Goal: Information Seeking & Learning: Find specific fact

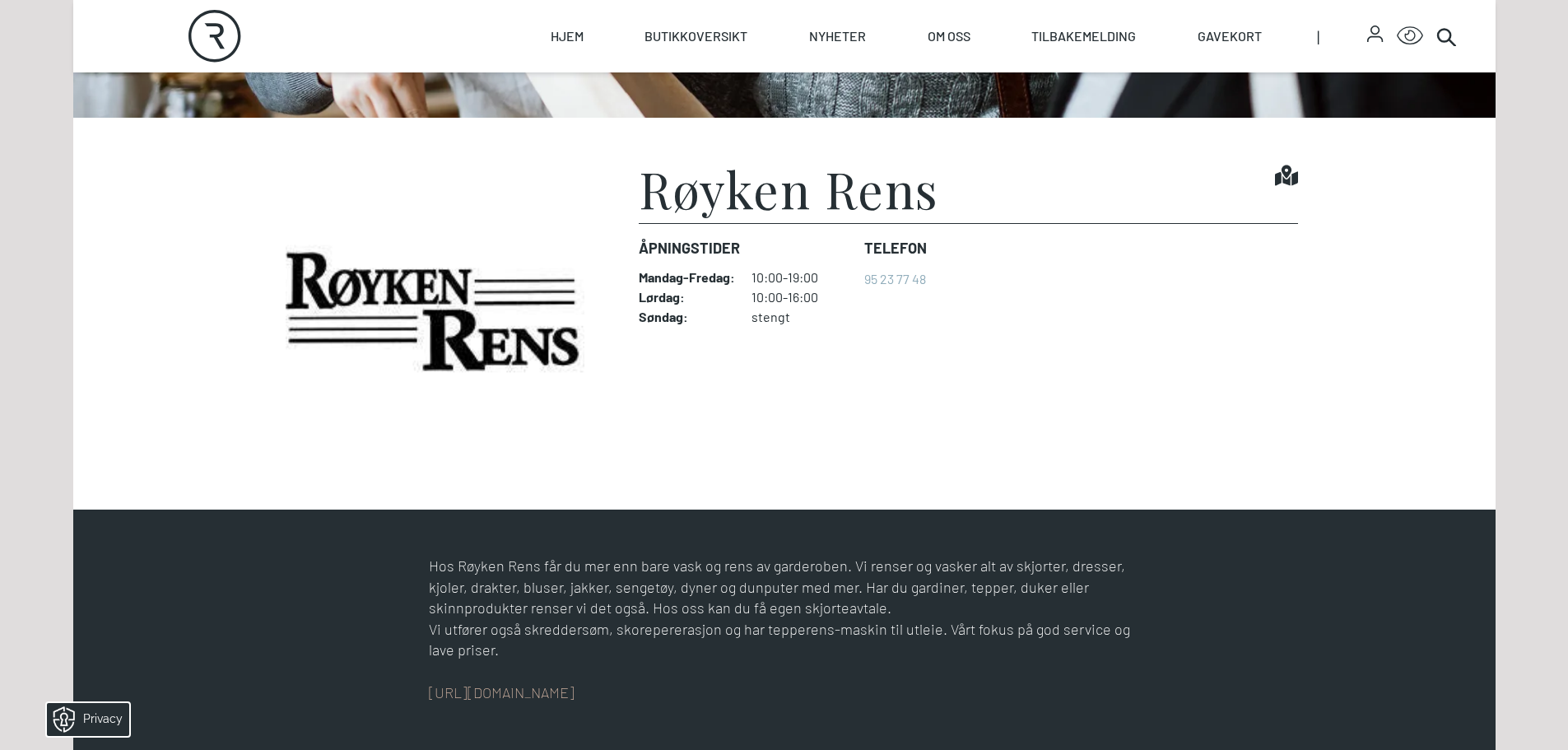
scroll to position [494, 0]
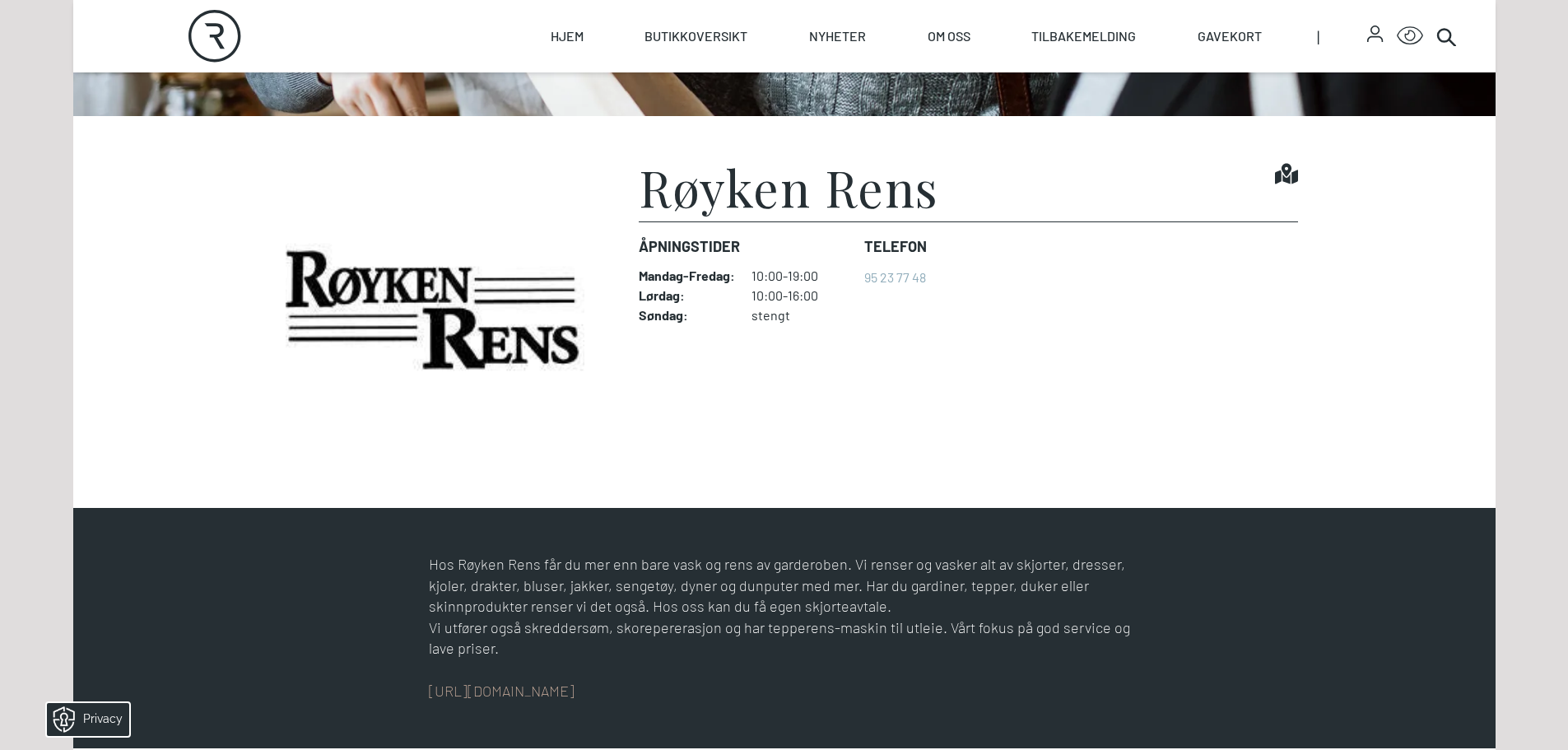
click at [829, 592] on div "Hos Røyken Rens får du mer enn bare vask og rens av garderoben. Vi renser og va…" at bounding box center [784, 607] width 711 height 106
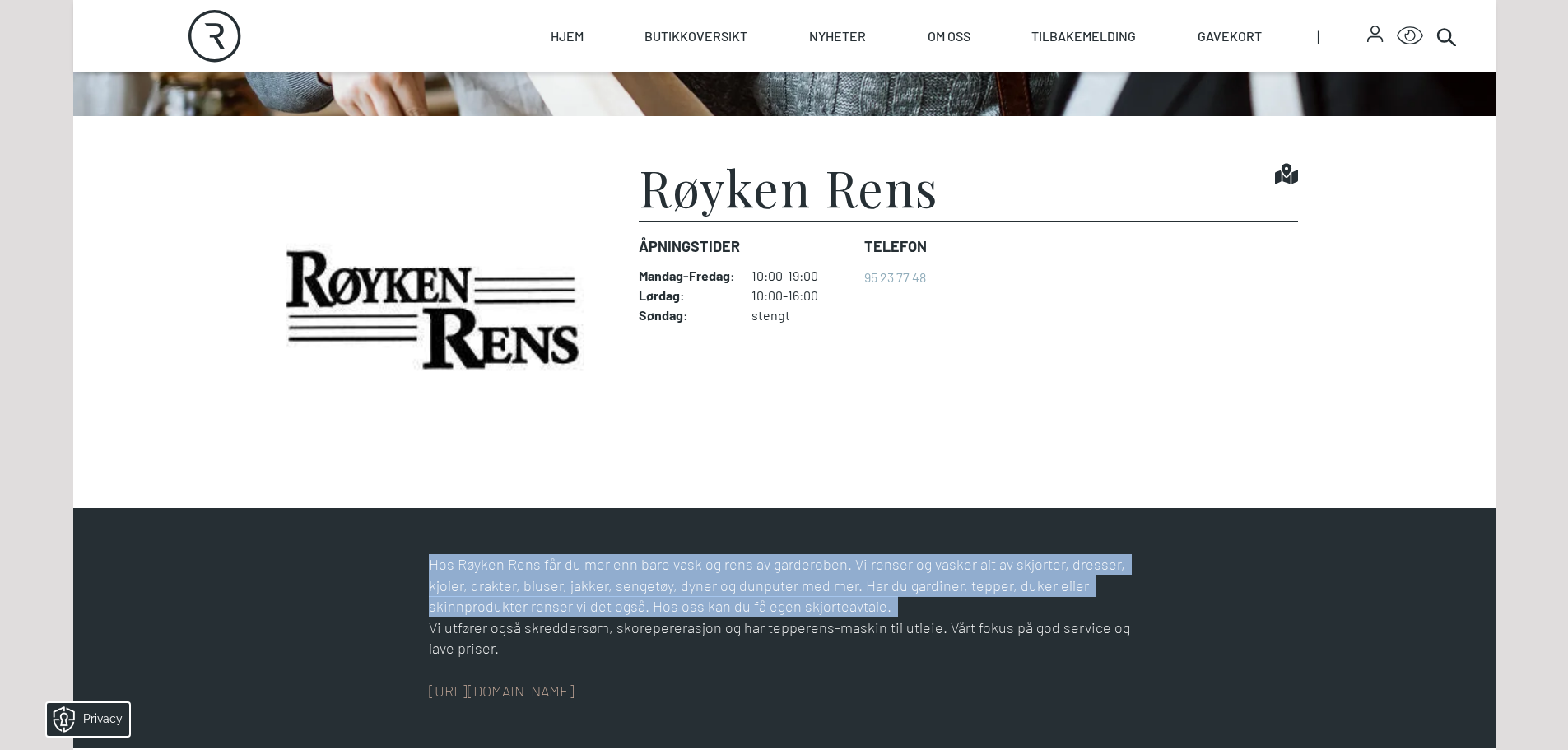
click at [829, 592] on div "Hos Røyken Rens får du mer enn bare vask og rens av garderoben. Vi renser og va…" at bounding box center [784, 607] width 711 height 106
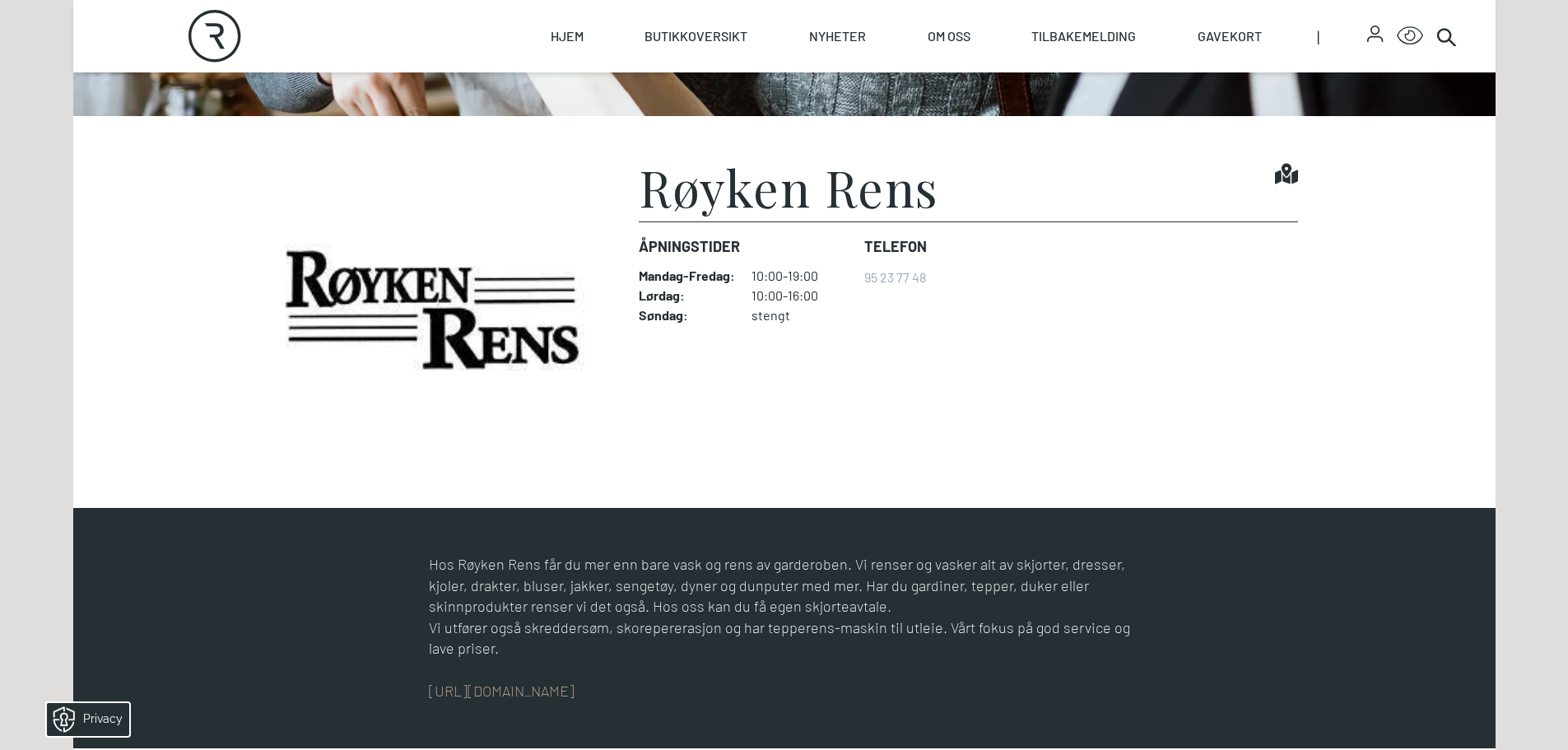
drag, startPoint x: 970, startPoint y: 661, endPoint x: 966, endPoint y: 648, distance: 13.6
click at [970, 660] on div "Hos Røyken Rens får du mer enn bare vask og rens av garderoben. Vi renser og va…" at bounding box center [784, 628] width 1027 height 148
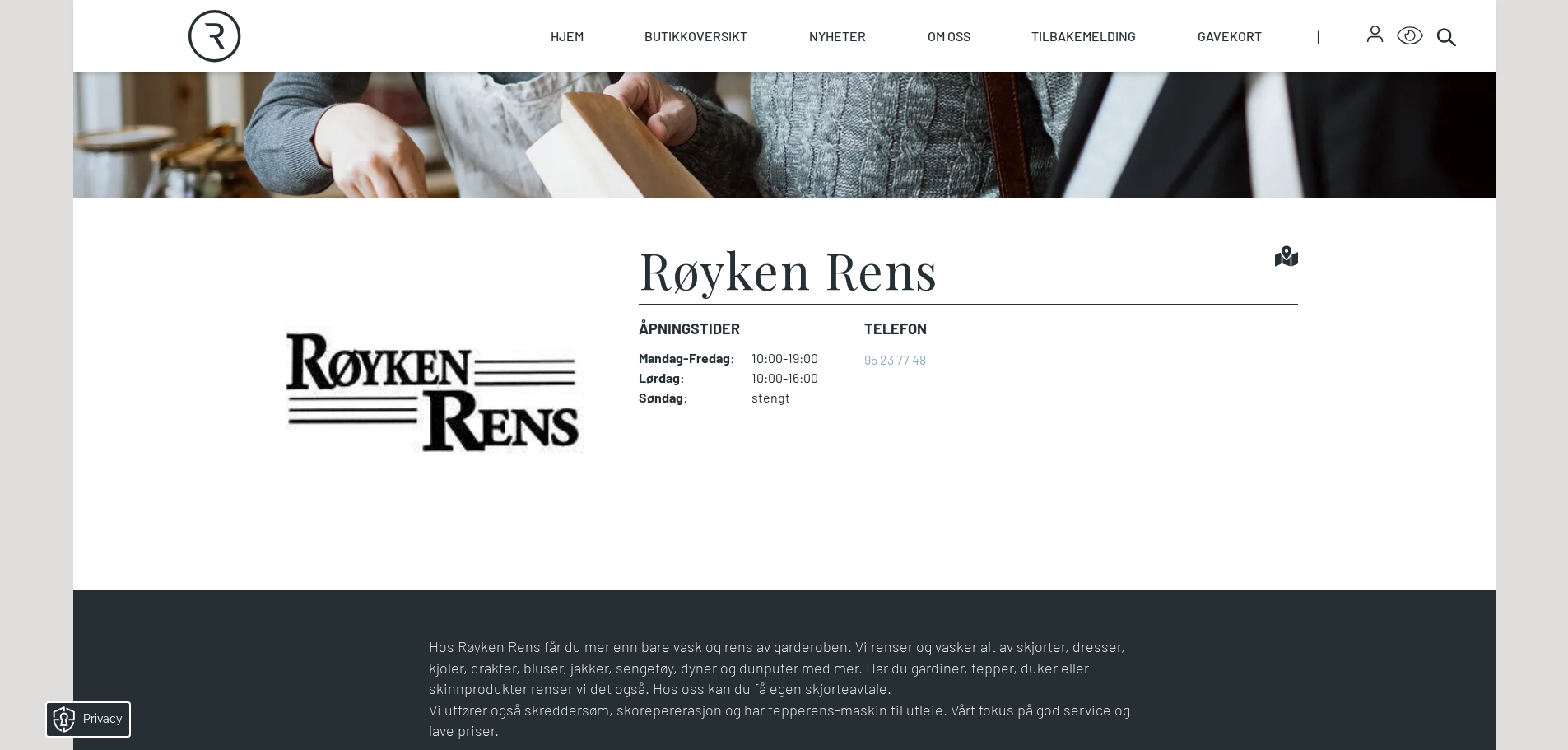
scroll to position [329, 0]
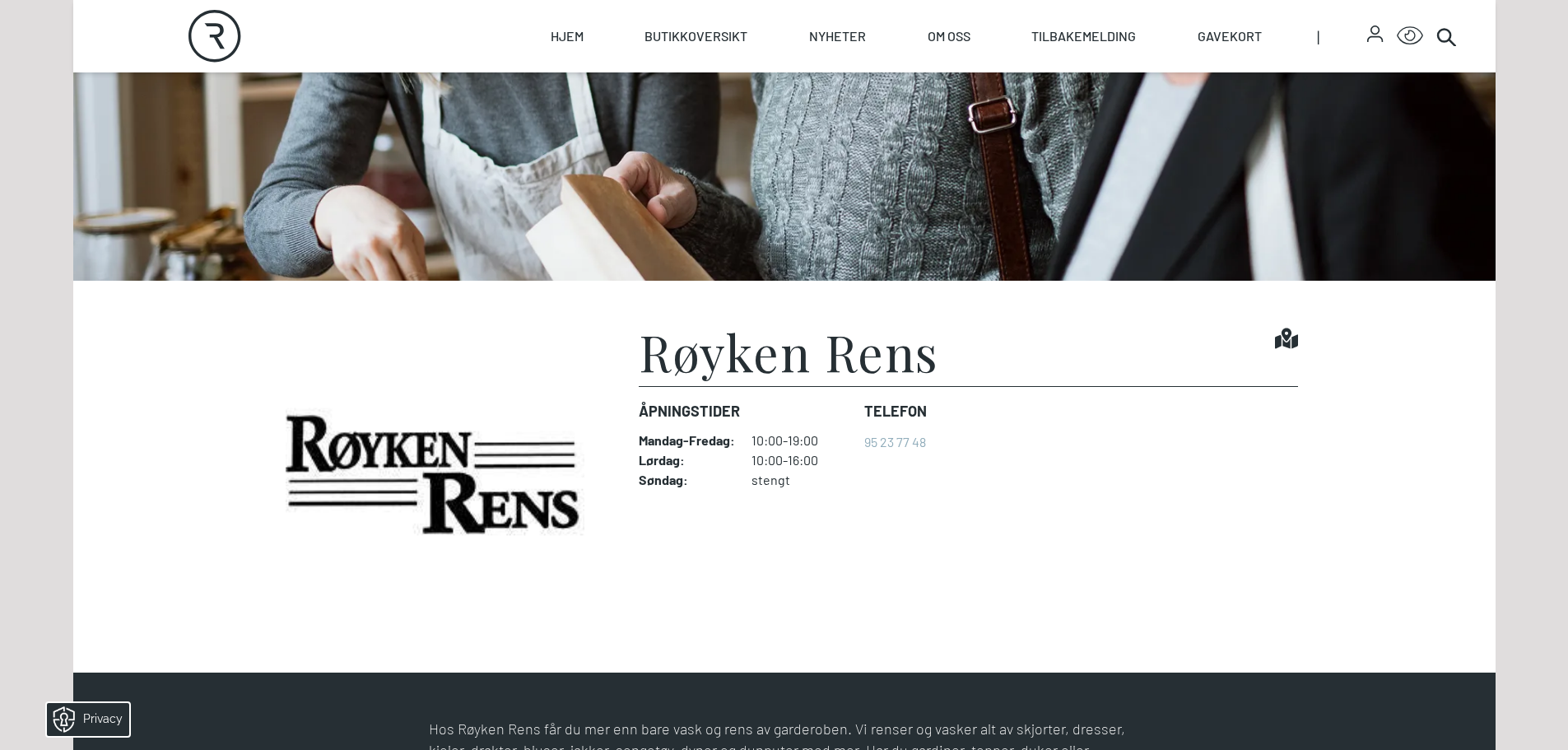
click at [777, 471] on dl "Mandag - Fredag : 10:00-19:00 Lørdag : 10:00-16:00 Søndag : stengt" at bounding box center [745, 460] width 212 height 56
click at [803, 481] on dd "stengt" at bounding box center [801, 480] width 99 height 16
click at [825, 494] on div "Åpningstider Mandag - Fredag : 10:00-19:00 Lørdag : 10:00-16:00 Søndag : stengt" at bounding box center [745, 444] width 212 height 115
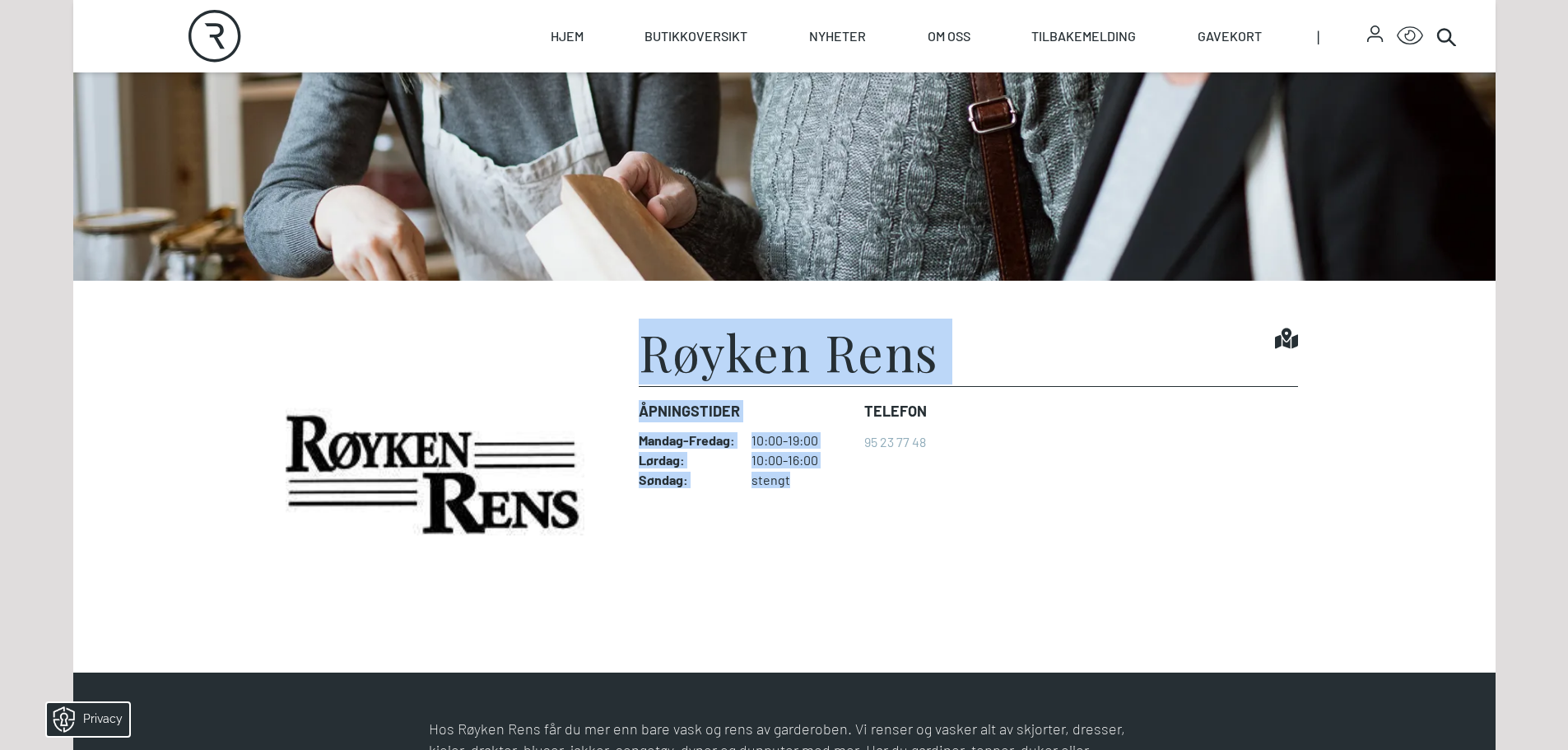
drag, startPoint x: 824, startPoint y: 491, endPoint x: 616, endPoint y: 394, distance: 229.5
click at [616, 394] on figure "Røyken Rens Find it! Åpningstider Mandag - Fredag : 10:00-19:00 Lørdag : 10:00-…" at bounding box center [784, 476] width 1027 height 299
click at [721, 455] on dt "Lørdag :" at bounding box center [687, 460] width 97 height 16
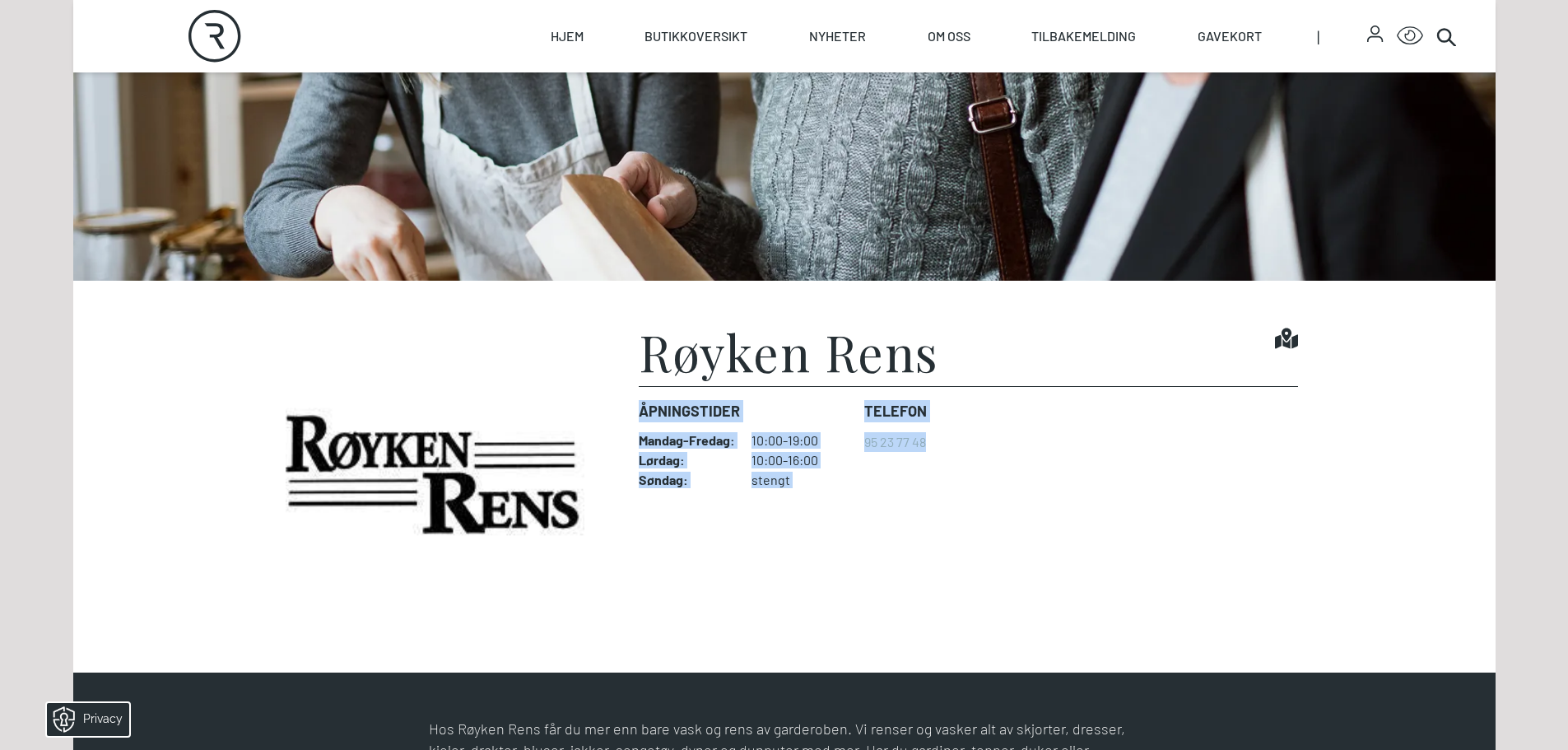
drag, startPoint x: 628, startPoint y: 411, endPoint x: 938, endPoint y: 488, distance: 319.4
click at [938, 488] on figure "Røyken Rens Find it! Åpningstider Mandag - Fredag : 10:00-19:00 Lørdag : 10:00-…" at bounding box center [784, 476] width 1027 height 299
click at [936, 490] on dl "Åpningstider Mandag - Fredag : 10:00-19:00 Lørdag : 10:00-16:00 Søndag : stengt…" at bounding box center [968, 443] width 658 height 116
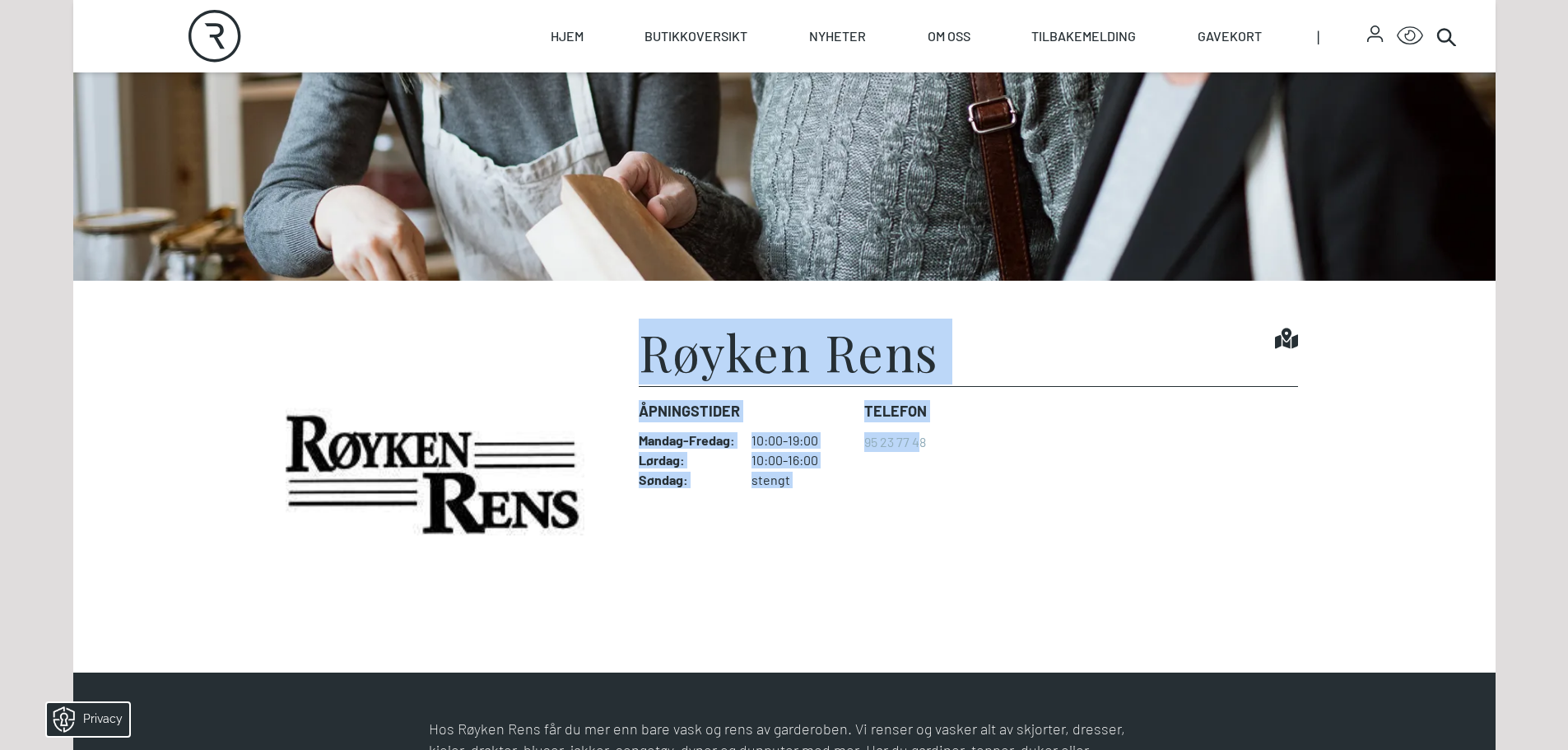
drag, startPoint x: 921, startPoint y: 473, endPoint x: 633, endPoint y: 335, distance: 319.4
click at [633, 335] on figure "Røyken Rens Find it! Åpningstider Mandag - Fredag : 10:00-19:00 Lørdag : 10:00-…" at bounding box center [784, 476] width 1027 height 299
click at [710, 462] on dt "Lørdag :" at bounding box center [687, 460] width 97 height 16
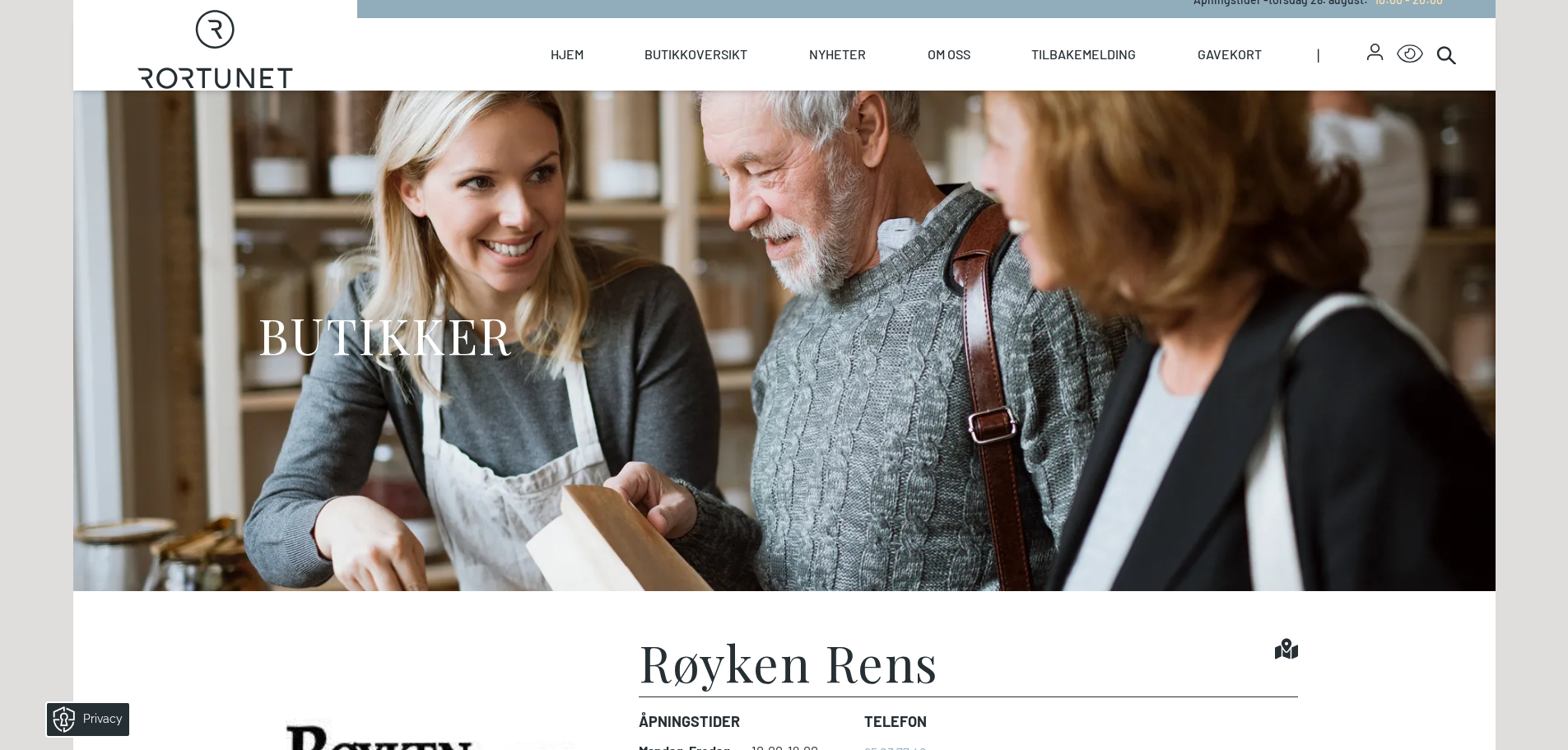
scroll to position [82, 0]
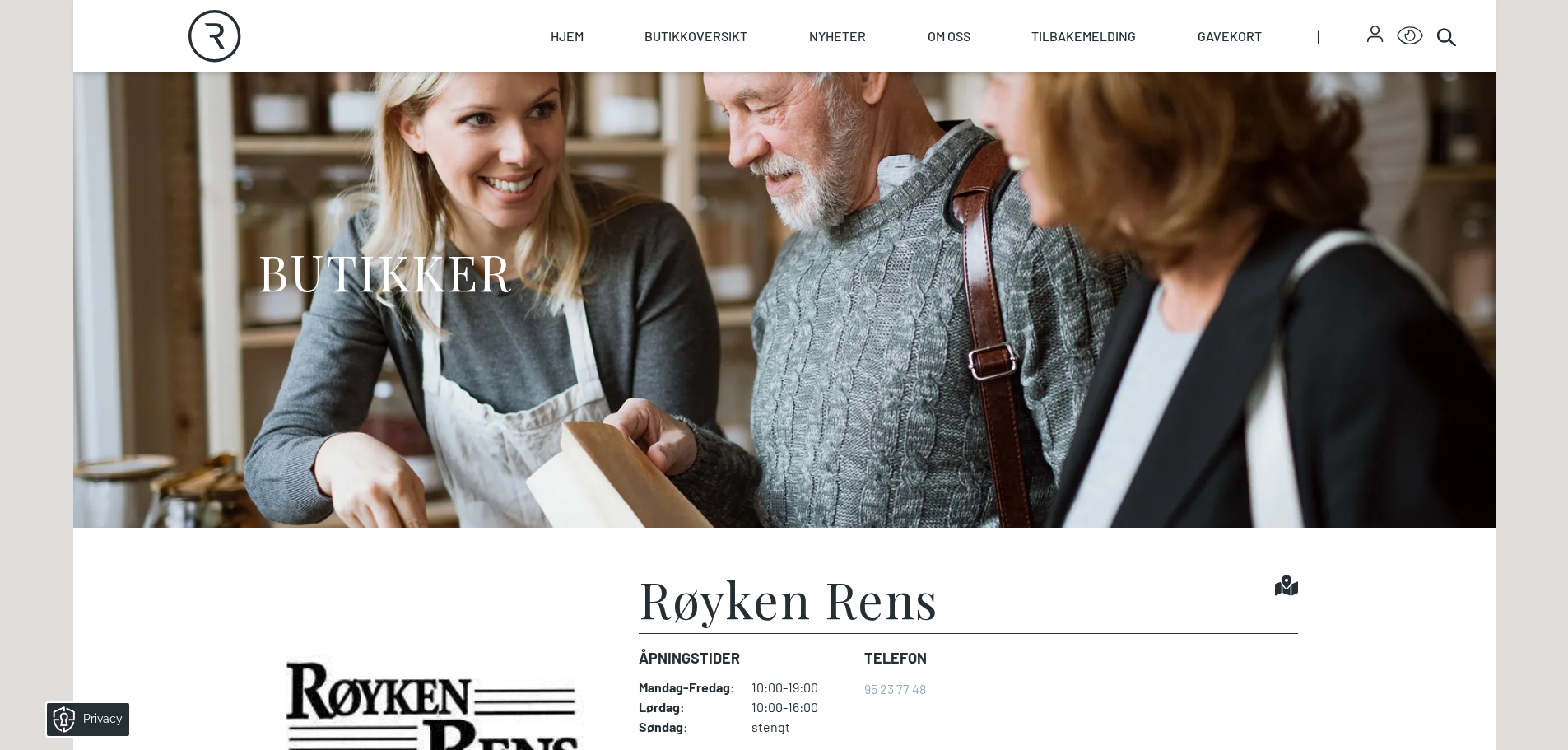
click at [906, 606] on h1 "Røyken Rens" at bounding box center [789, 598] width 300 height 49
click at [906, 605] on h1 "Røyken Rens" at bounding box center [789, 598] width 300 height 49
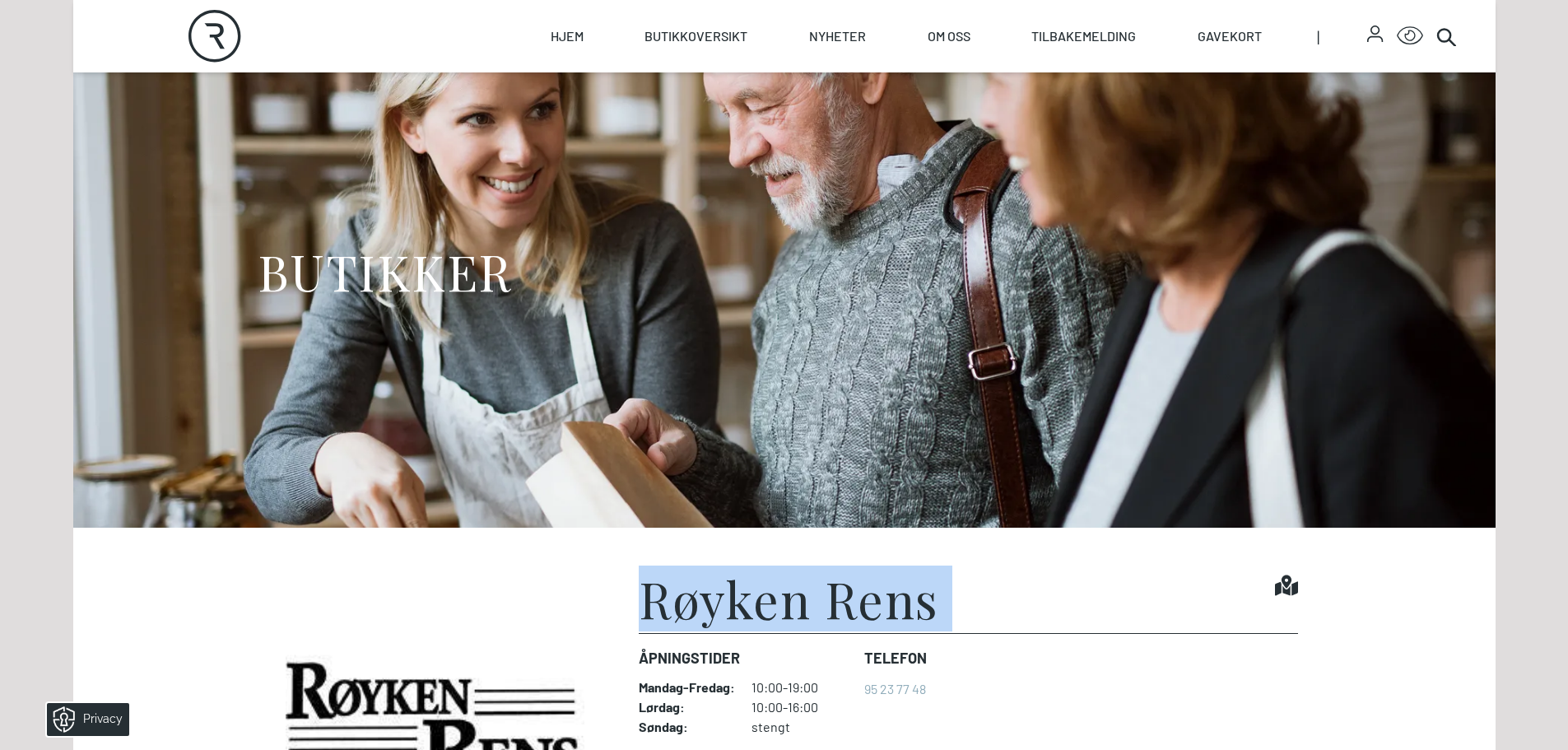
click at [906, 605] on h1 "Røyken Rens" at bounding box center [789, 598] width 300 height 49
click at [959, 624] on div "Røyken Rens Find it!" at bounding box center [968, 603] width 658 height 59
drag, startPoint x: 965, startPoint y: 602, endPoint x: 621, endPoint y: 587, distance: 344.3
click at [621, 587] on figure "Røyken Rens Find it! Åpningstider Mandag - Fredag : 10:00-19:00 Lørdag : 10:00-…" at bounding box center [784, 723] width 1027 height 299
click at [715, 575] on h1 "Røyken Rens" at bounding box center [789, 598] width 300 height 49
